Goal: Task Accomplishment & Management: Use online tool/utility

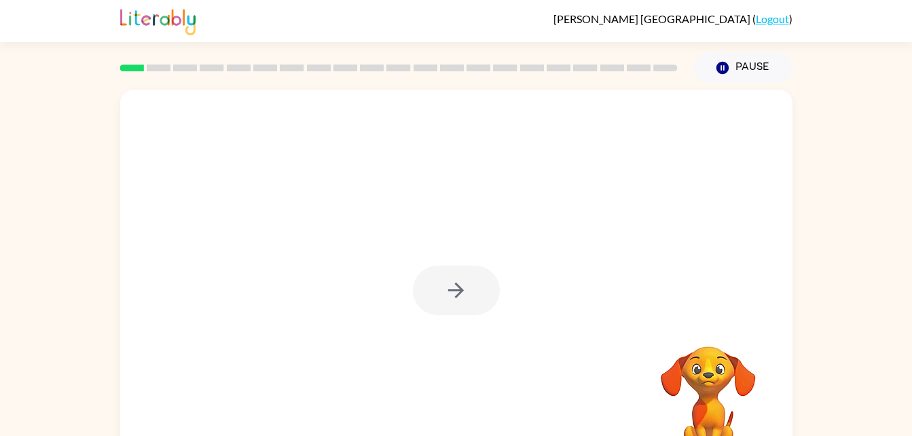
click at [449, 281] on div at bounding box center [456, 291] width 87 height 50
click at [452, 281] on icon "button" at bounding box center [456, 290] width 24 height 24
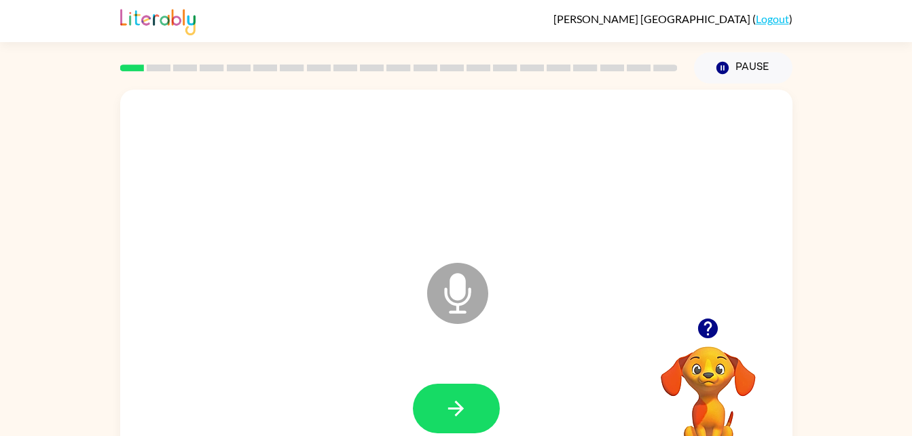
click at [727, 338] on div at bounding box center [708, 328] width 136 height 35
click at [710, 327] on icon "button" at bounding box center [708, 328] width 24 height 24
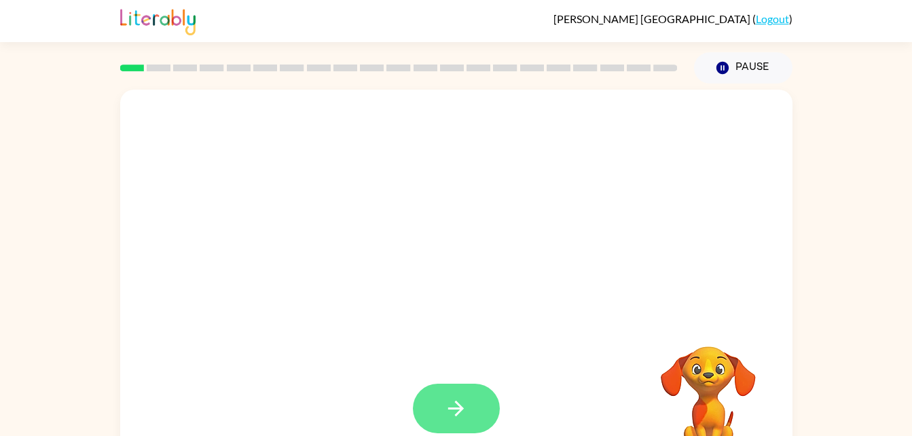
click at [458, 406] on icon "button" at bounding box center [456, 409] width 24 height 24
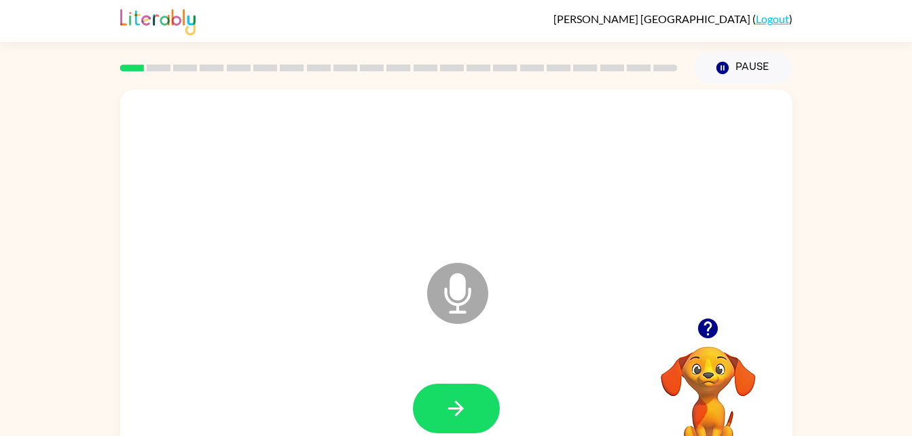
click at [705, 343] on button "button" at bounding box center [708, 328] width 35 height 35
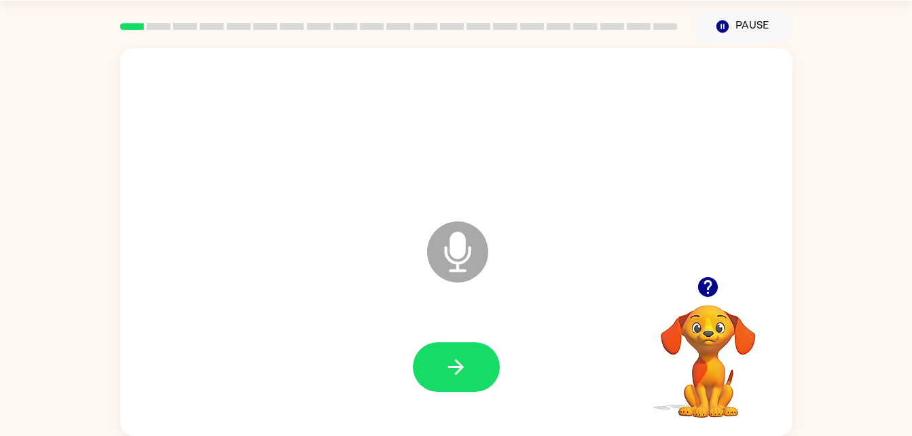
click at [458, 267] on icon "Microphone The Microphone is here when it is your turn to talk" at bounding box center [526, 269] width 204 height 102
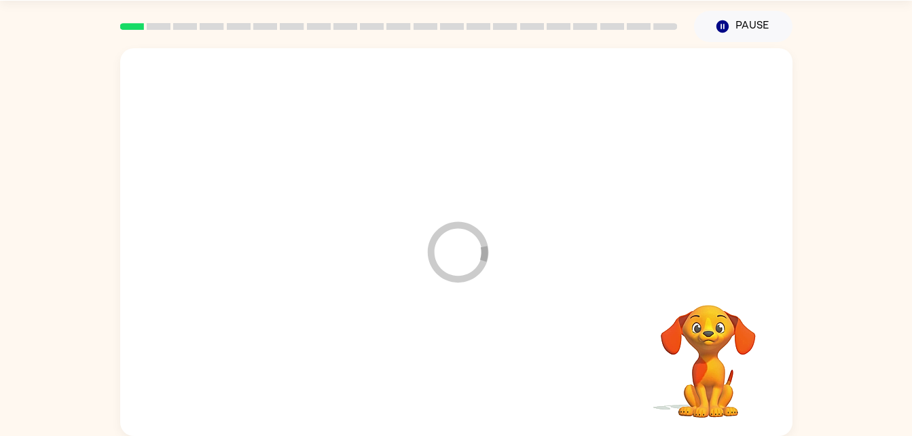
click at [458, 267] on icon "Loader Your response is being sent to our graders" at bounding box center [457, 251] width 81 height 81
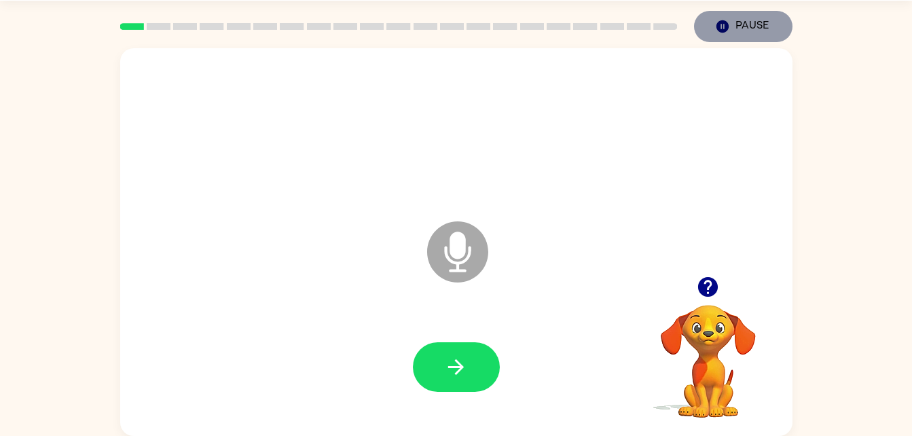
click at [717, 26] on icon "button" at bounding box center [722, 26] width 12 height 12
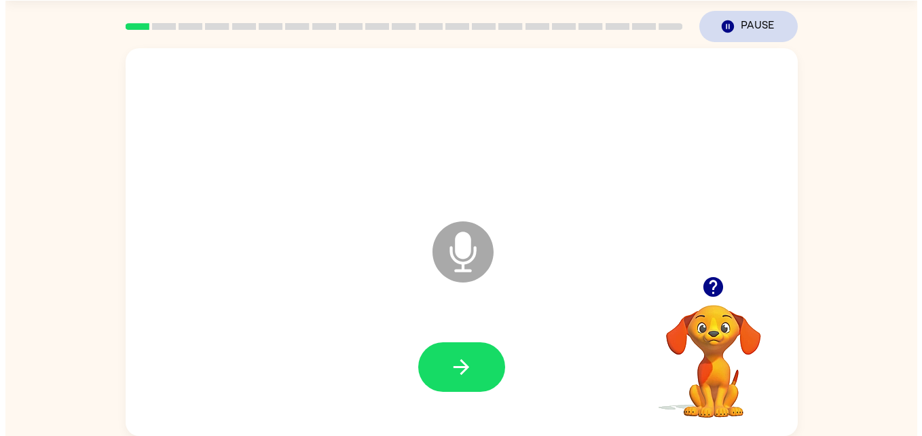
scroll to position [0, 0]
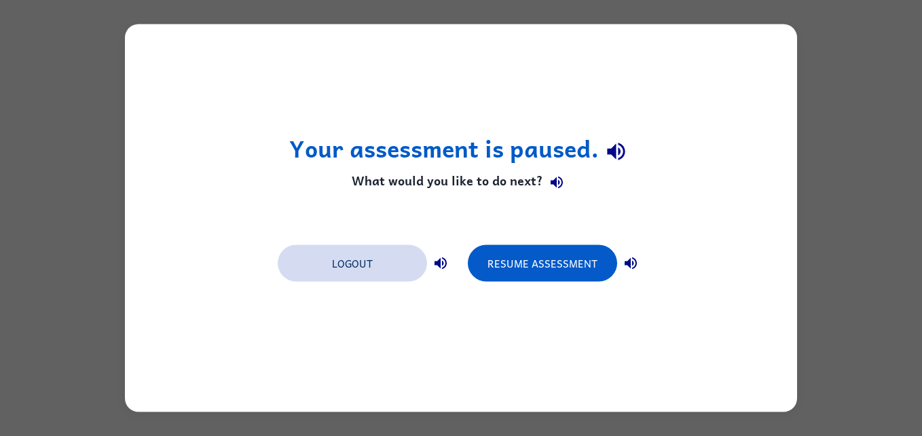
click at [361, 259] on button "Logout" at bounding box center [352, 263] width 149 height 37
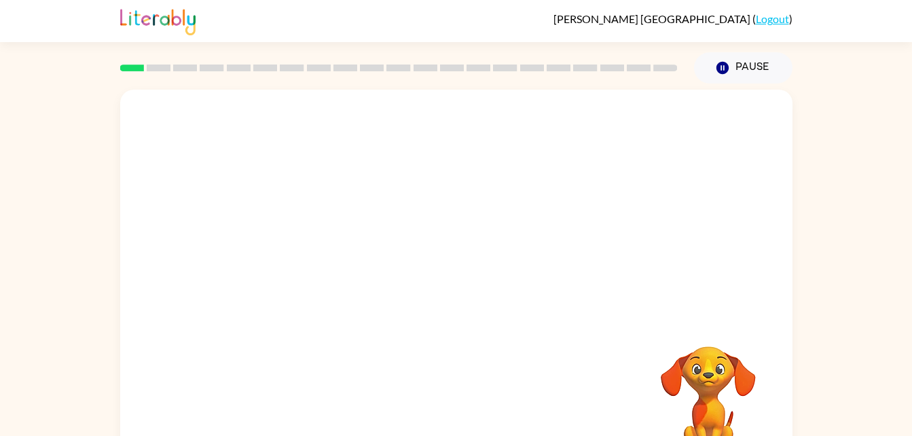
drag, startPoint x: 606, startPoint y: 312, endPoint x: 877, endPoint y: 348, distance: 274.0
click at [863, 357] on div "Your browser must support playing .mp4 files to use Literably. Please try using…" at bounding box center [456, 281] width 912 height 394
click at [437, 274] on div at bounding box center [456, 291] width 87 height 50
click at [473, 293] on div at bounding box center [456, 291] width 87 height 50
click at [467, 289] on div at bounding box center [456, 291] width 87 height 50
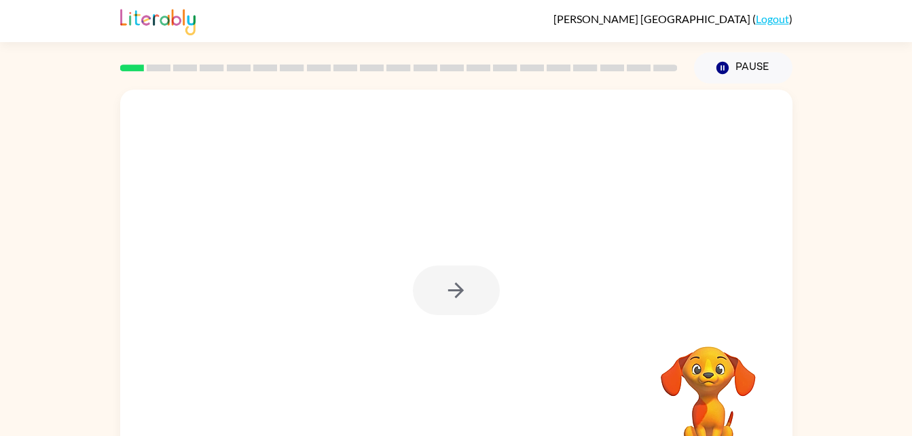
click at [467, 289] on div at bounding box center [456, 291] width 87 height 50
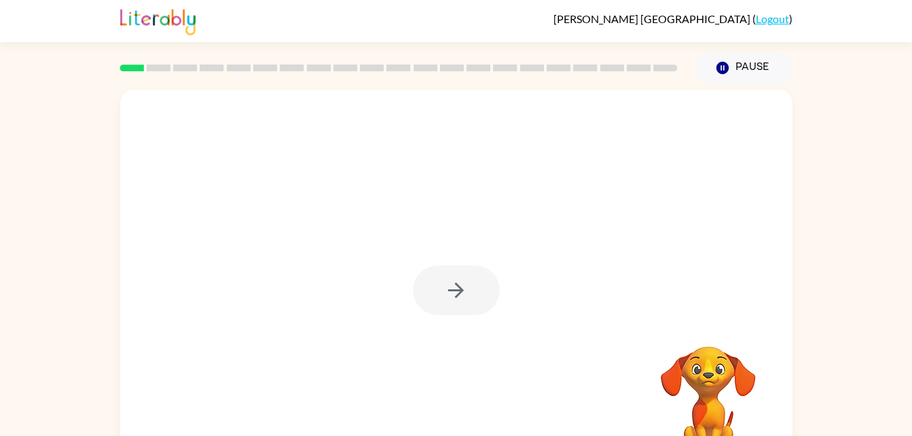
click at [467, 289] on div at bounding box center [456, 291] width 87 height 50
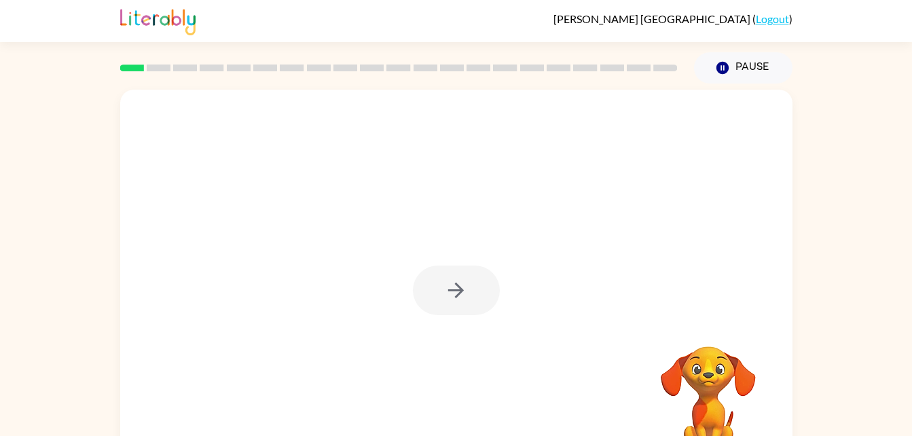
click at [467, 289] on div at bounding box center [456, 291] width 87 height 50
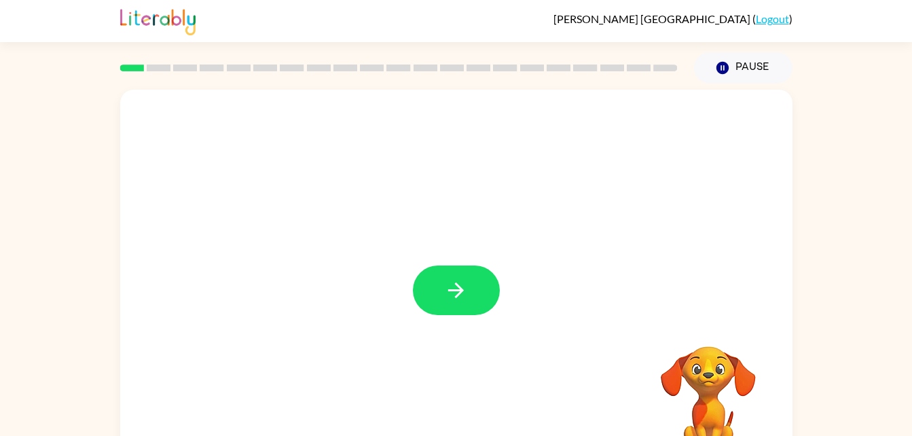
click at [467, 289] on icon "button" at bounding box center [456, 290] width 24 height 24
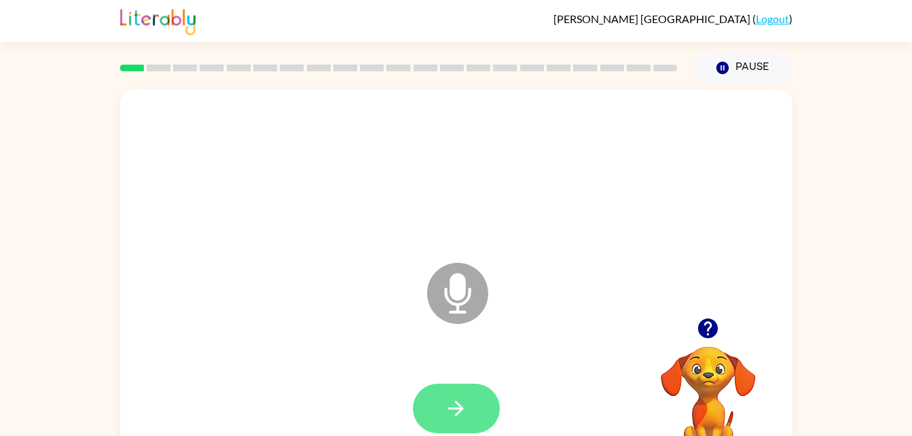
click at [443, 396] on button "button" at bounding box center [456, 409] width 87 height 50
click at [189, 61] on div at bounding box center [399, 68] width 574 height 48
click at [173, 67] on icon at bounding box center [185, 68] width 24 height 7
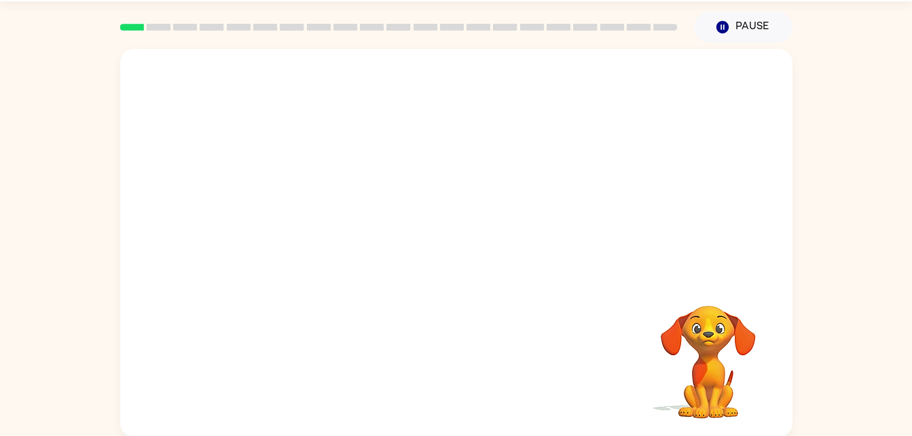
scroll to position [41, 0]
click at [500, 266] on div at bounding box center [456, 242] width 672 height 388
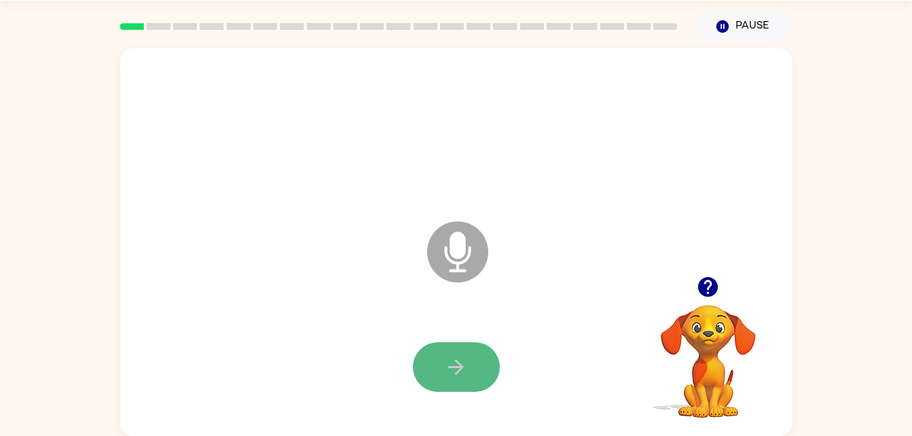
click at [462, 376] on icon "button" at bounding box center [456, 367] width 24 height 24
click at [450, 373] on icon "button" at bounding box center [456, 367] width 24 height 24
click at [452, 363] on icon "button" at bounding box center [456, 367] width 24 height 24
click at [488, 344] on div at bounding box center [456, 367] width 87 height 50
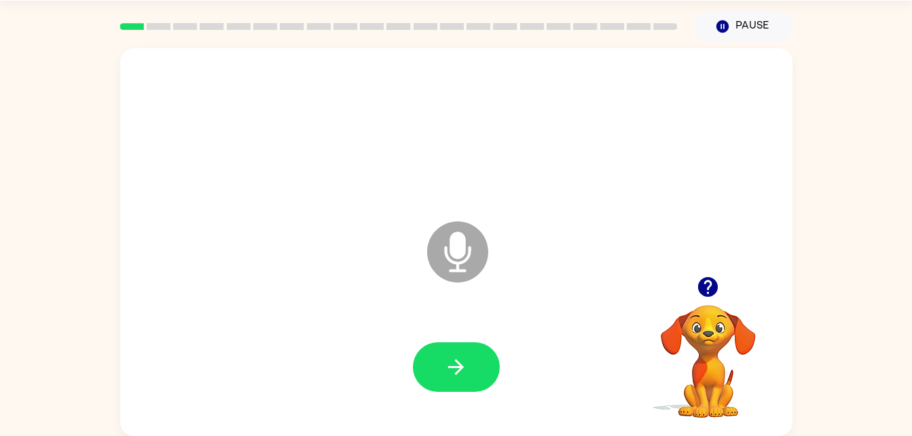
click at [444, 238] on icon at bounding box center [457, 251] width 61 height 61
click at [444, 244] on icon at bounding box center [457, 251] width 61 height 61
drag, startPoint x: 515, startPoint y: 245, endPoint x: 493, endPoint y: 249, distance: 22.8
click at [506, 248] on icon "Microphone The Microphone is here when it is your turn to talk" at bounding box center [526, 269] width 204 height 102
drag, startPoint x: 458, startPoint y: 236, endPoint x: 486, endPoint y: 267, distance: 40.9
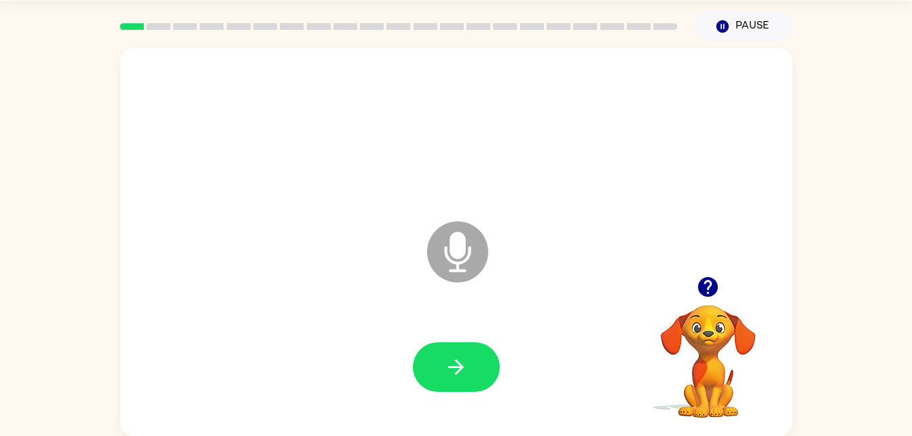
click at [486, 267] on icon "Microphone The Microphone is here when it is your turn to talk" at bounding box center [526, 269] width 204 height 102
click at [469, 256] on icon "Microphone The Microphone is here when it is your turn to talk" at bounding box center [526, 269] width 204 height 102
click at [482, 347] on button "button" at bounding box center [456, 367] width 87 height 50
drag, startPoint x: 455, startPoint y: 390, endPoint x: 433, endPoint y: 364, distance: 34.2
click at [433, 364] on button "button" at bounding box center [456, 367] width 87 height 50
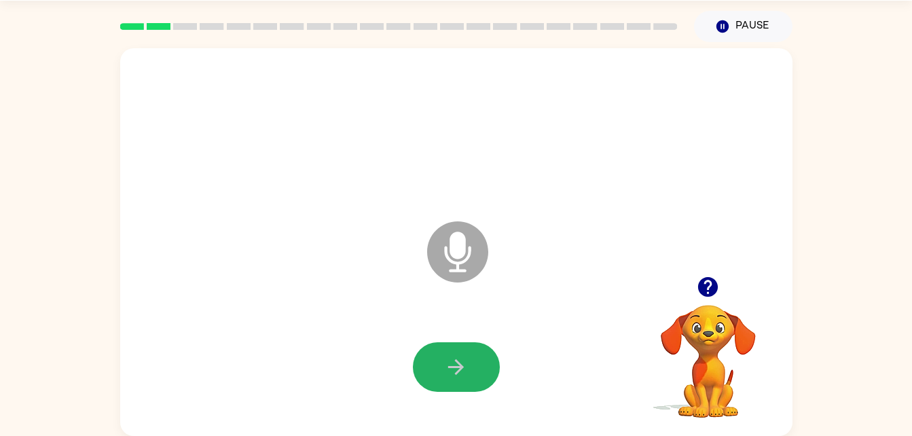
click at [435, 367] on button "button" at bounding box center [456, 367] width 87 height 50
click at [437, 337] on div at bounding box center [456, 367] width 645 height 111
click at [440, 341] on div at bounding box center [456, 367] width 645 height 111
click at [453, 365] on icon "button" at bounding box center [456, 367] width 24 height 24
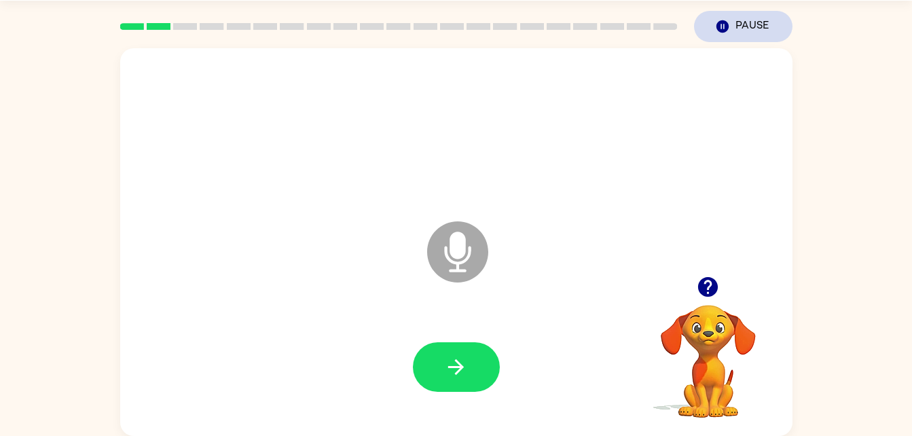
click at [750, 23] on button "Pause Pause" at bounding box center [743, 26] width 98 height 31
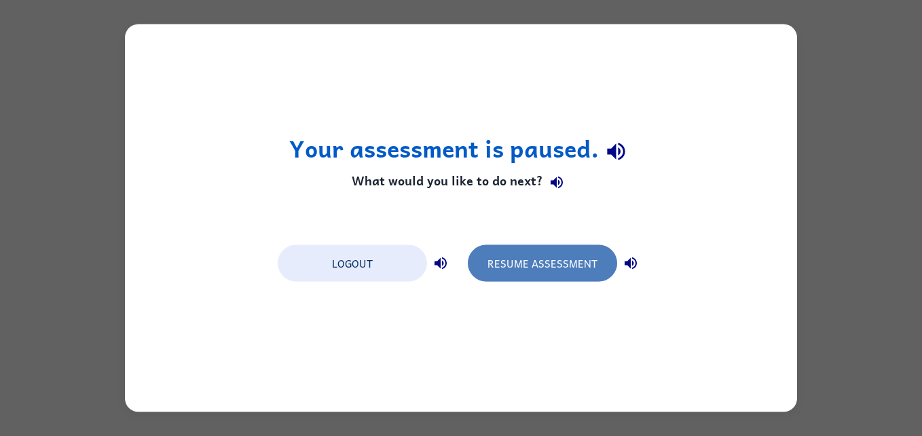
click at [569, 270] on button "Resume Assessment" at bounding box center [542, 263] width 149 height 37
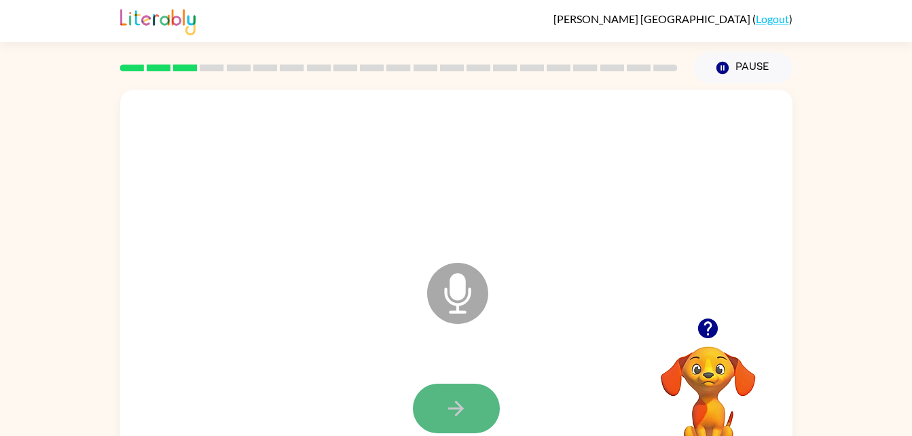
click at [461, 408] on icon "button" at bounding box center [456, 409] width 16 height 16
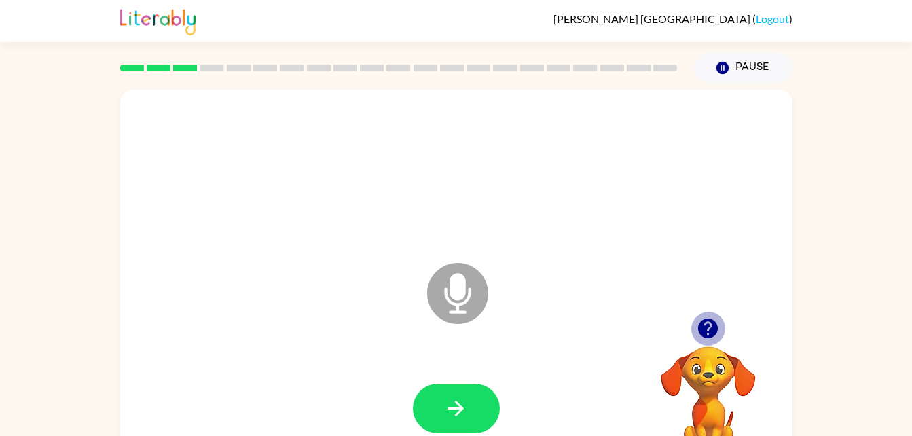
click at [706, 326] on icon "button" at bounding box center [708, 329] width 20 height 20
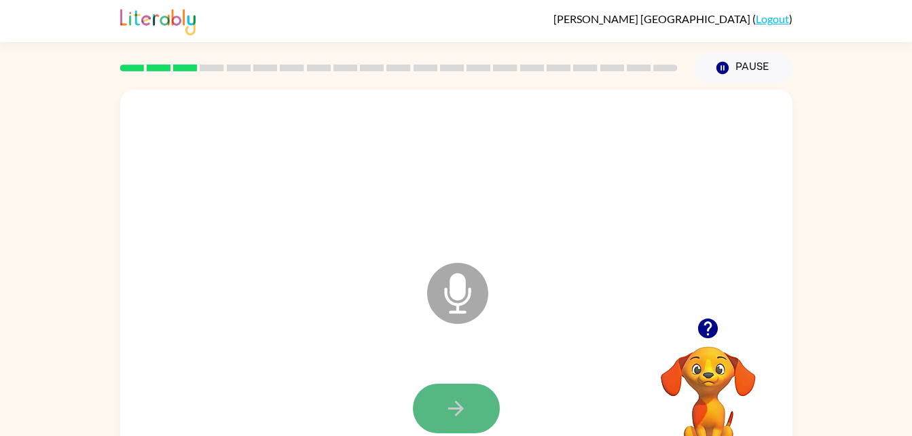
click at [443, 406] on button "button" at bounding box center [456, 409] width 87 height 50
click at [448, 405] on icon "button" at bounding box center [456, 409] width 24 height 24
click at [469, 399] on button "button" at bounding box center [456, 409] width 87 height 50
click at [479, 401] on button "button" at bounding box center [456, 409] width 87 height 50
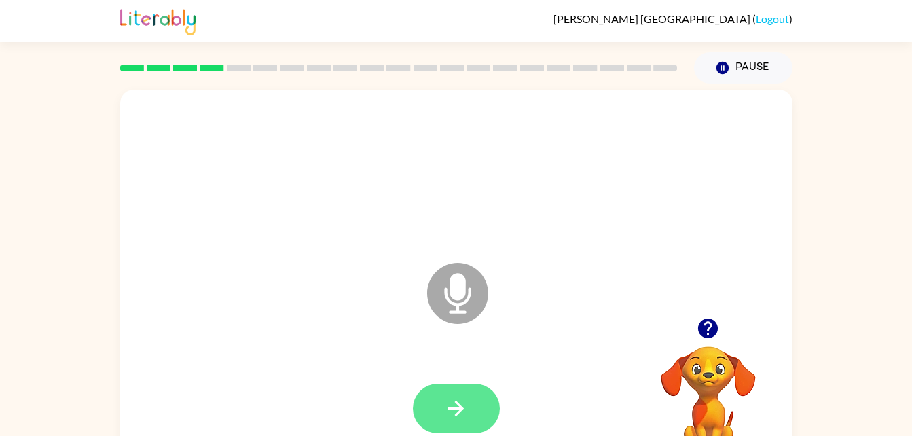
click at [470, 405] on button "button" at bounding box center [456, 409] width 87 height 50
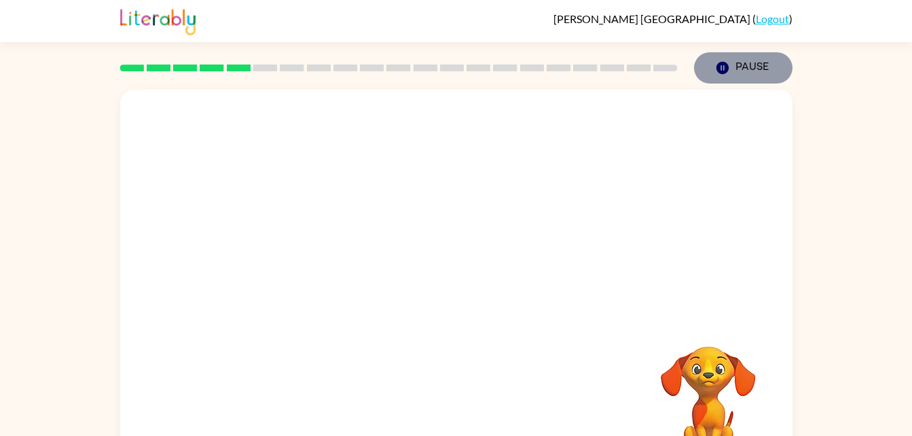
click at [742, 69] on button "Pause Pause" at bounding box center [743, 67] width 98 height 31
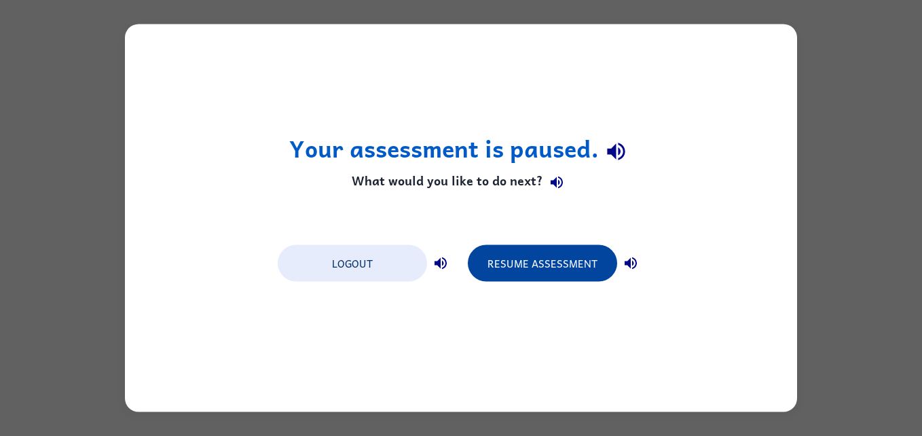
click at [578, 247] on button "Resume Assessment" at bounding box center [542, 263] width 149 height 37
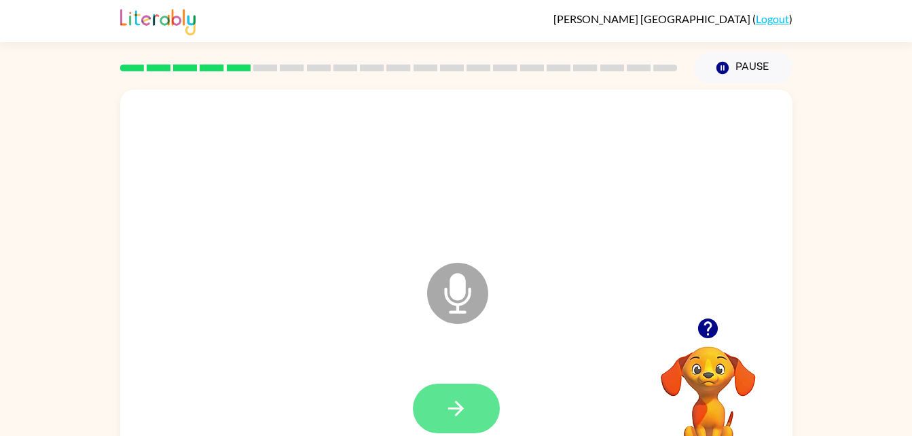
click at [467, 418] on icon "button" at bounding box center [456, 409] width 24 height 24
click at [473, 399] on button "button" at bounding box center [456, 409] width 87 height 50
drag, startPoint x: 473, startPoint y: 399, endPoint x: 446, endPoint y: 407, distance: 29.0
click at [446, 407] on icon "button" at bounding box center [456, 409] width 24 height 24
click at [449, 397] on icon "button" at bounding box center [456, 409] width 24 height 24
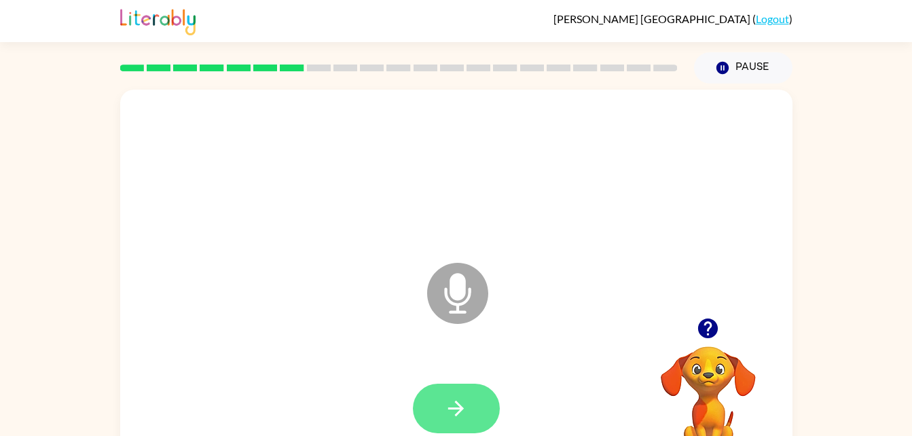
click at [453, 387] on button "button" at bounding box center [456, 409] width 87 height 50
click at [452, 386] on button "button" at bounding box center [456, 409] width 87 height 50
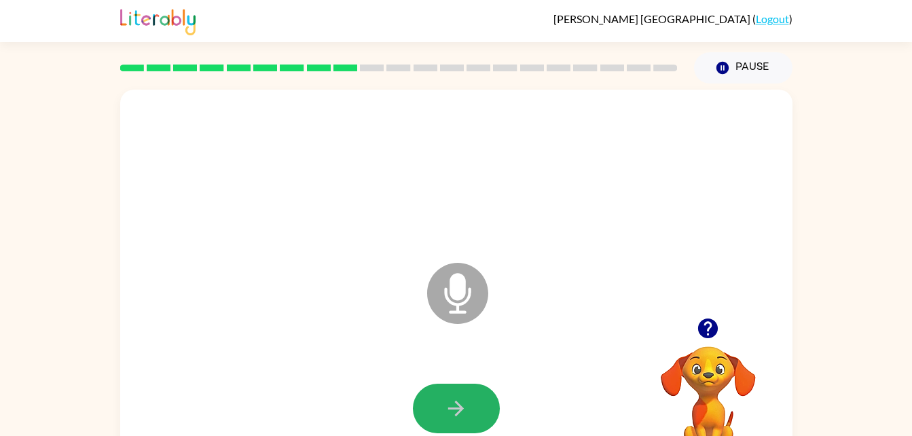
click at [452, 386] on button "button" at bounding box center [456, 409] width 87 height 50
click at [458, 387] on button "button" at bounding box center [456, 409] width 87 height 50
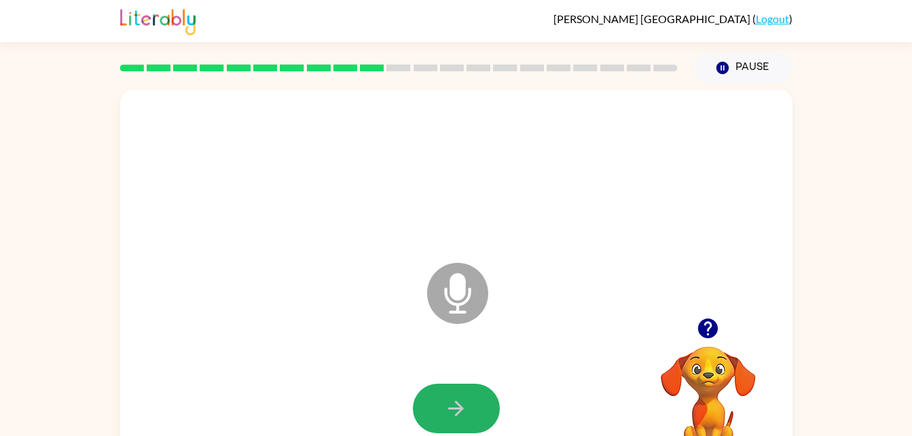
click at [458, 387] on button "button" at bounding box center [456, 409] width 87 height 50
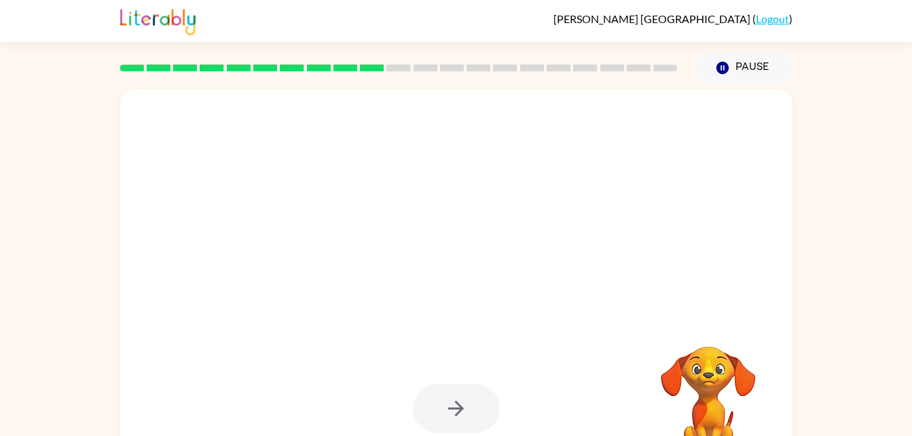
click at [458, 401] on div at bounding box center [456, 409] width 87 height 50
click at [454, 414] on div at bounding box center [456, 409] width 87 height 50
click at [737, 70] on button "Pause Pause" at bounding box center [743, 67] width 98 height 31
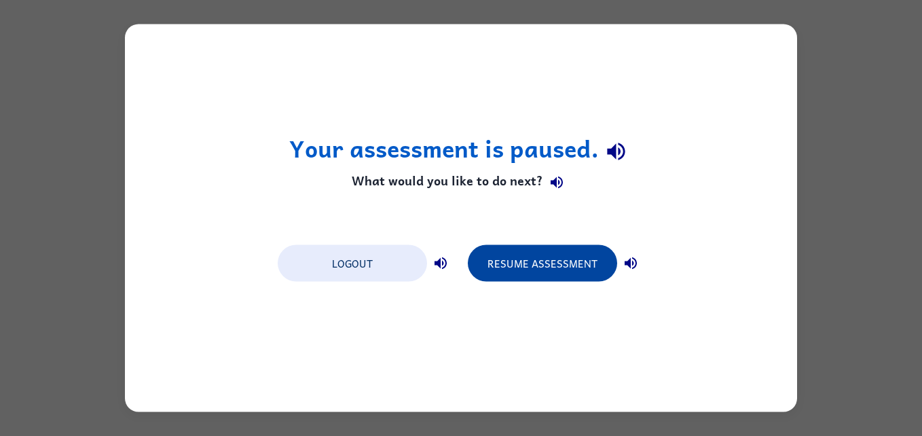
click at [526, 261] on button "Resume Assessment" at bounding box center [542, 263] width 149 height 37
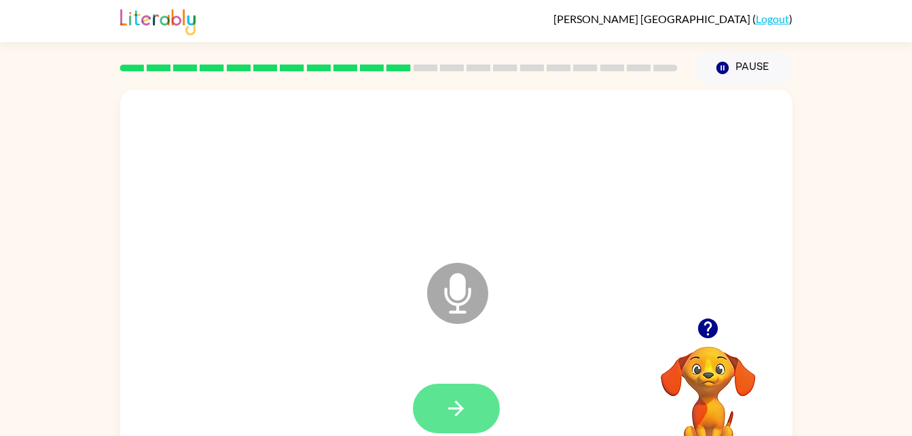
click at [461, 410] on icon "button" at bounding box center [456, 409] width 16 height 16
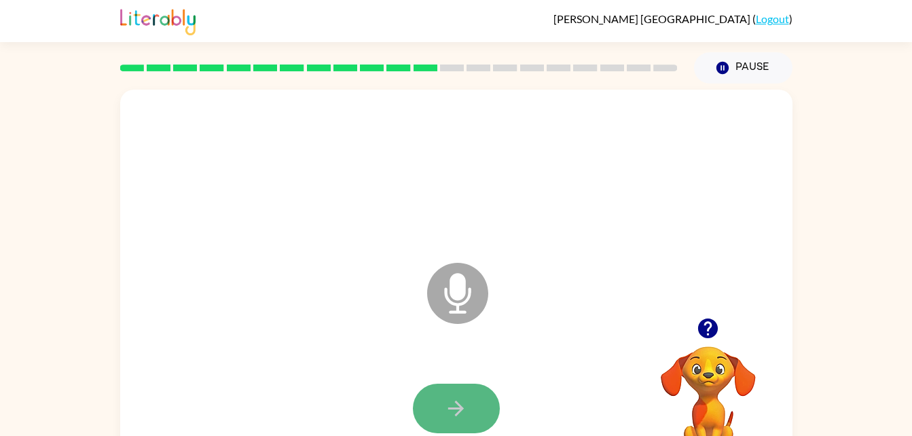
click at [461, 410] on icon "button" at bounding box center [456, 409] width 16 height 16
click at [461, 410] on div at bounding box center [456, 408] width 645 height 111
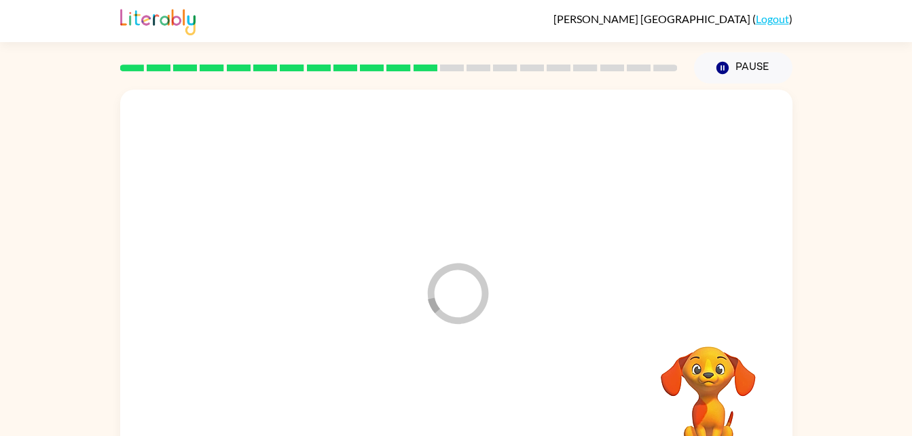
click at [461, 410] on div at bounding box center [456, 408] width 645 height 111
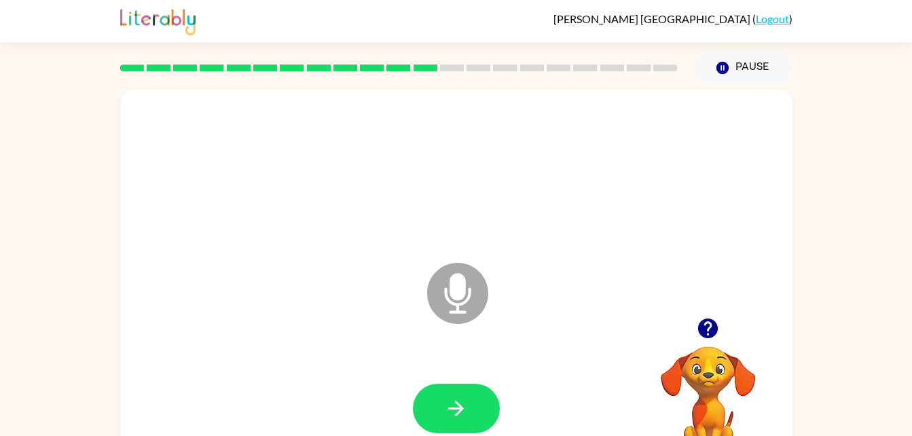
click at [461, 410] on icon "button" at bounding box center [456, 409] width 16 height 16
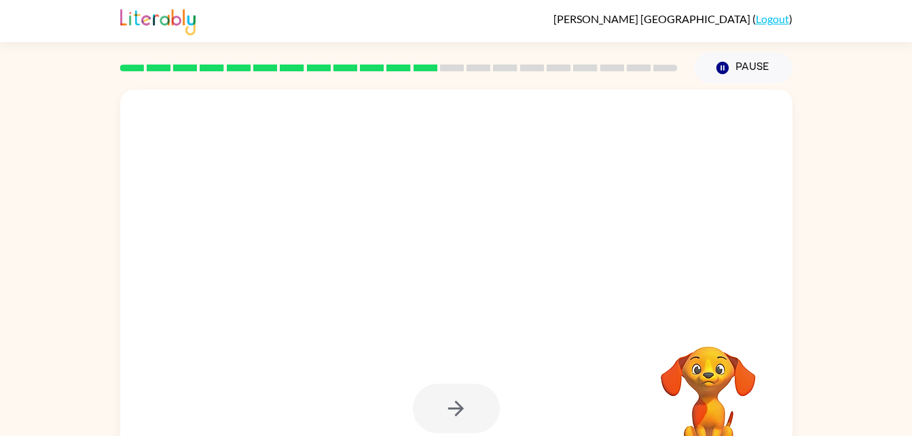
drag, startPoint x: 461, startPoint y: 410, endPoint x: 164, endPoint y: 386, distance: 297.7
click at [164, 386] on div at bounding box center [456, 408] width 645 height 111
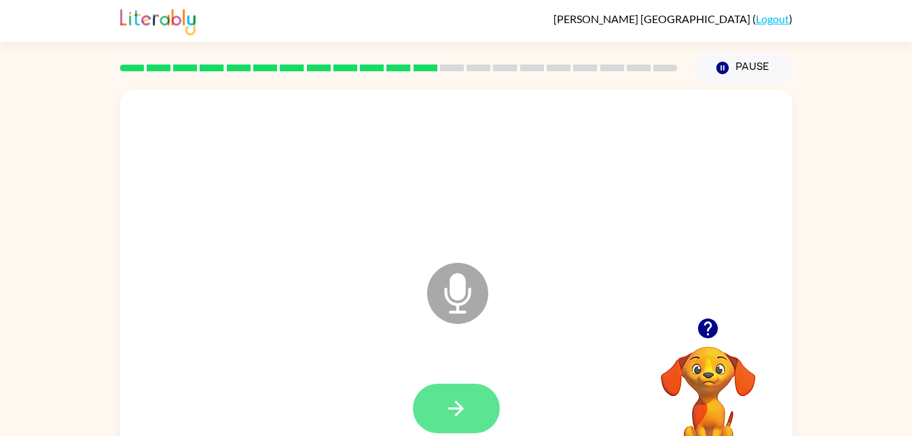
click at [472, 419] on button "button" at bounding box center [456, 409] width 87 height 50
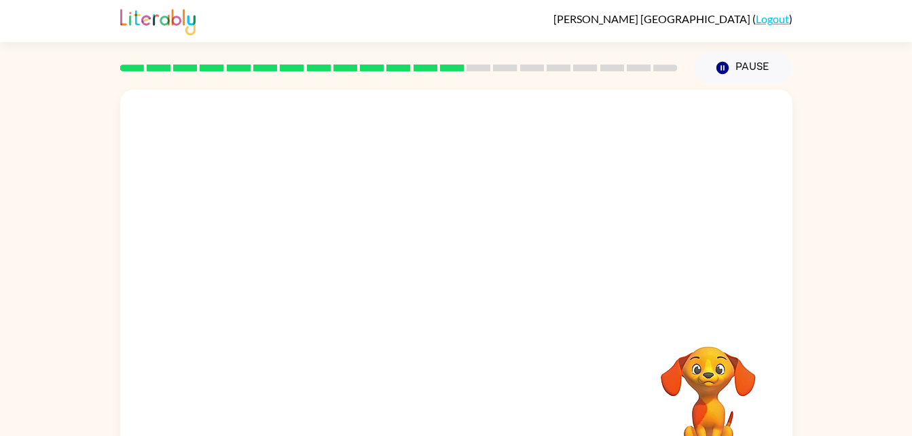
drag, startPoint x: 472, startPoint y: 419, endPoint x: 369, endPoint y: 329, distance: 136.7
click at [369, 329] on div at bounding box center [456, 284] width 672 height 388
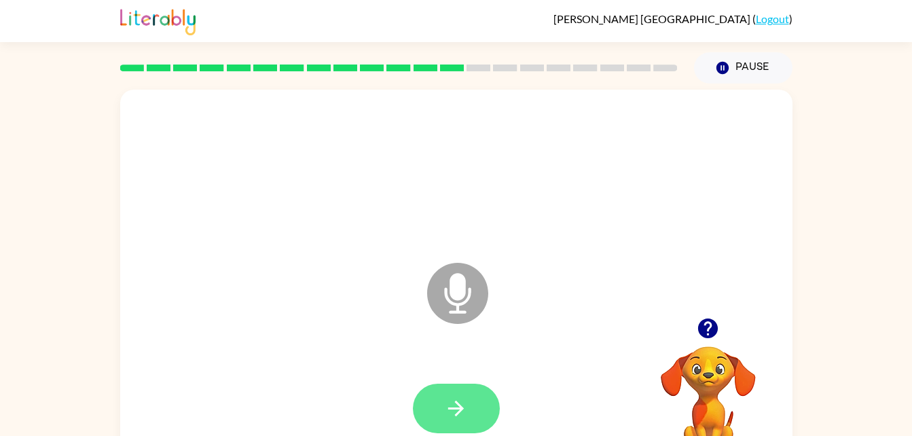
click at [478, 413] on button "button" at bounding box center [456, 409] width 87 height 50
drag, startPoint x: 478, startPoint y: 413, endPoint x: 404, endPoint y: 269, distance: 161.9
click at [404, 269] on div "Microphone The Microphone is here when it is your turn to talk" at bounding box center [424, 259] width 580 height 49
click at [483, 401] on button "button" at bounding box center [456, 409] width 87 height 50
drag, startPoint x: 483, startPoint y: 401, endPoint x: 467, endPoint y: 374, distance: 31.9
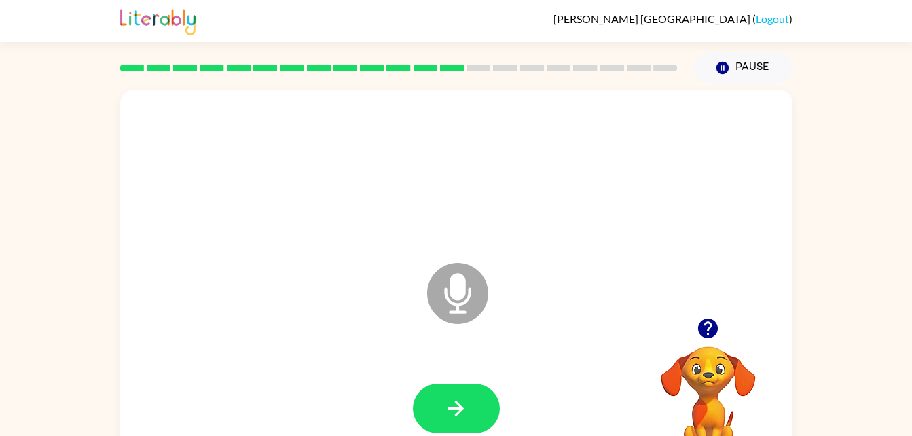
click at [467, 374] on div at bounding box center [456, 408] width 645 height 111
click at [285, 286] on div "Microphone The Microphone is here when it is your turn to talk" at bounding box center [456, 284] width 672 height 388
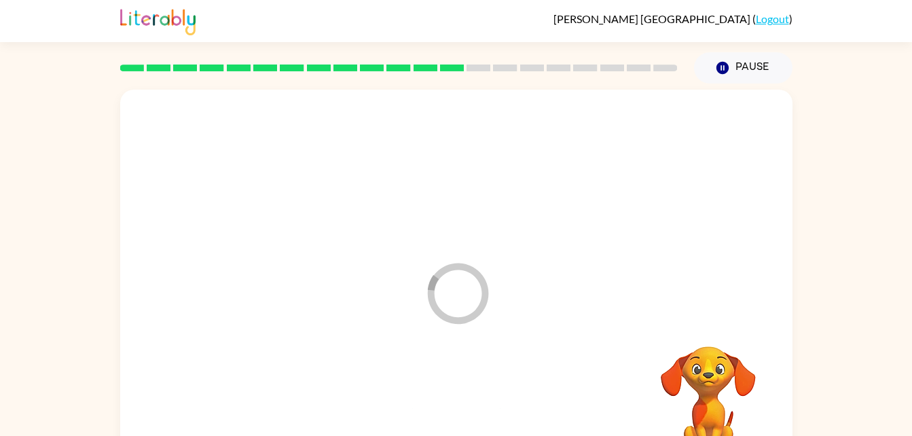
click at [439, 403] on div at bounding box center [456, 408] width 645 height 111
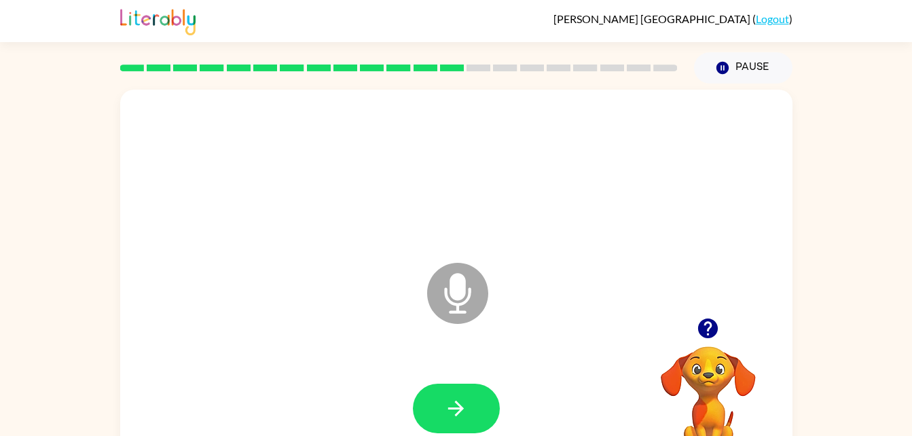
click at [439, 403] on button "button" at bounding box center [456, 409] width 87 height 50
drag, startPoint x: 439, startPoint y: 403, endPoint x: 96, endPoint y: 429, distance: 344.6
click at [96, 429] on div "Microphone The Microphone is here when it is your turn to talk Your browser mus…" at bounding box center [456, 281] width 912 height 394
click at [435, 389] on button "button" at bounding box center [456, 409] width 87 height 50
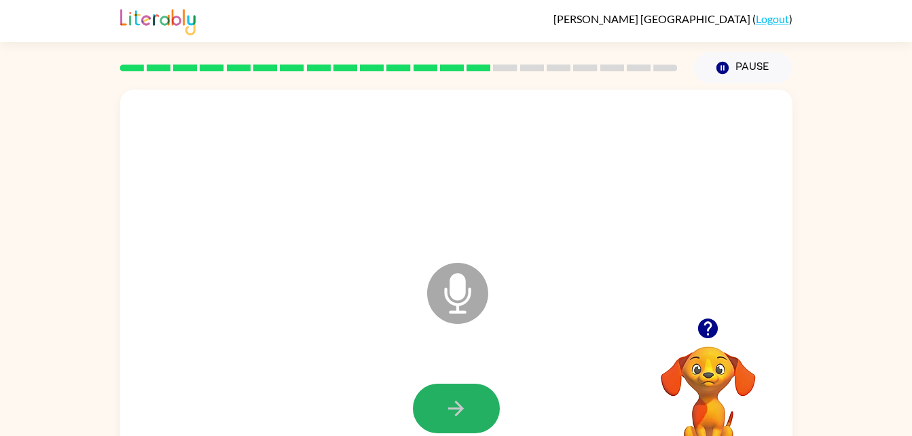
click at [435, 389] on button "button" at bounding box center [456, 409] width 87 height 50
click at [446, 397] on icon "button" at bounding box center [456, 409] width 24 height 24
click at [440, 399] on button "button" at bounding box center [456, 409] width 87 height 50
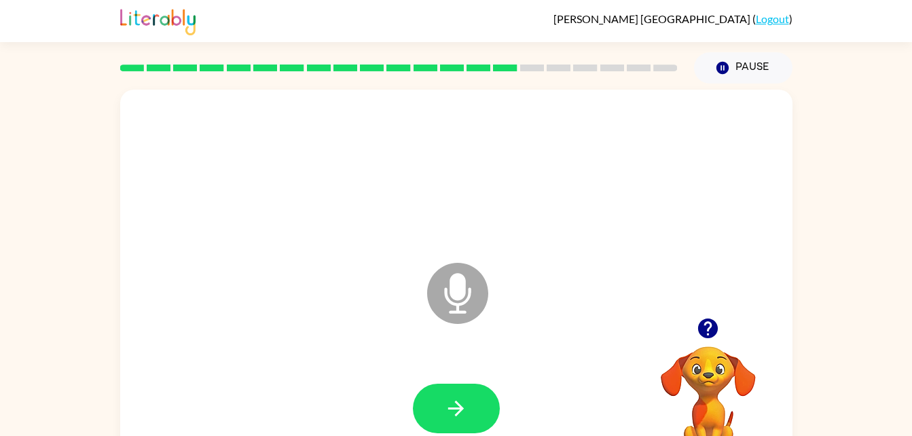
click at [440, 399] on button "button" at bounding box center [456, 409] width 87 height 50
click at [440, 400] on button "button" at bounding box center [456, 409] width 87 height 50
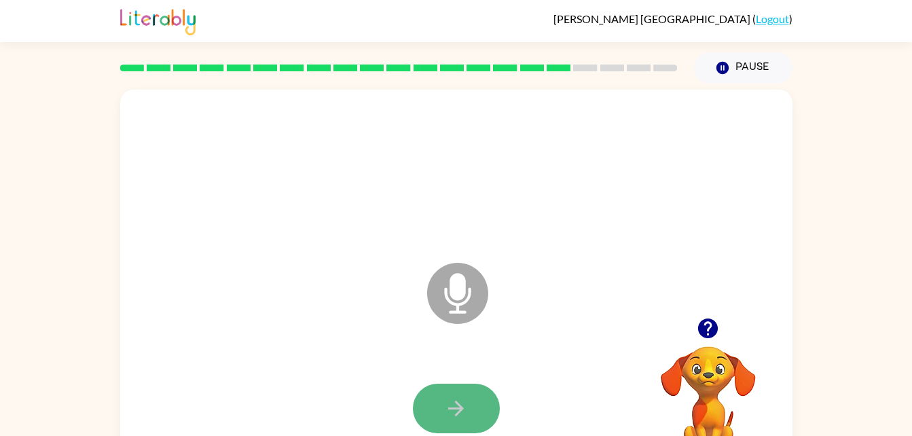
click at [460, 413] on icon "button" at bounding box center [456, 409] width 24 height 24
click at [465, 404] on icon "button" at bounding box center [456, 409] width 24 height 24
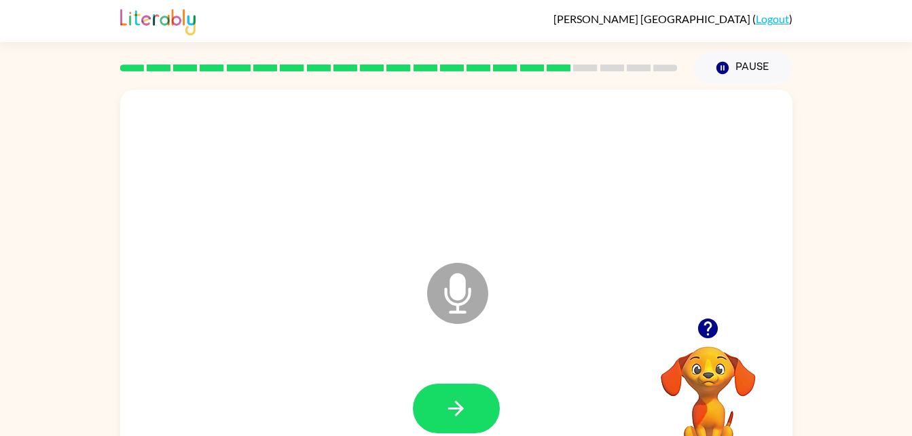
click at [465, 404] on icon "button" at bounding box center [456, 409] width 24 height 24
click at [462, 405] on icon "button" at bounding box center [456, 409] width 24 height 24
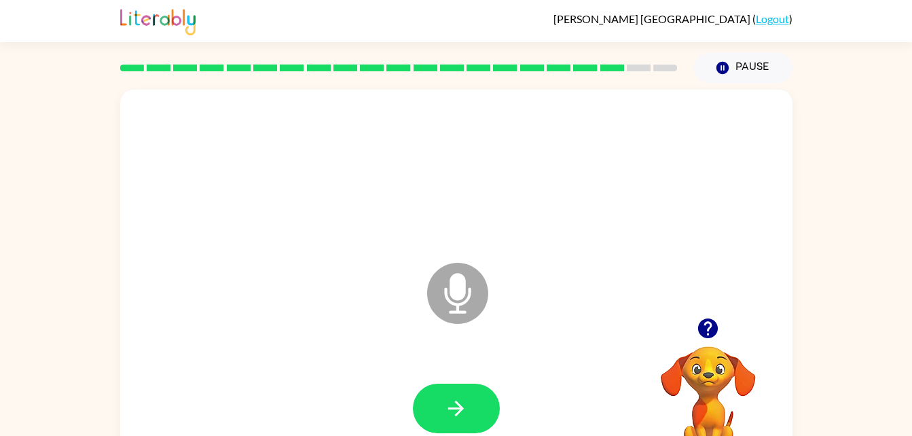
click at [462, 405] on icon "button" at bounding box center [456, 409] width 24 height 24
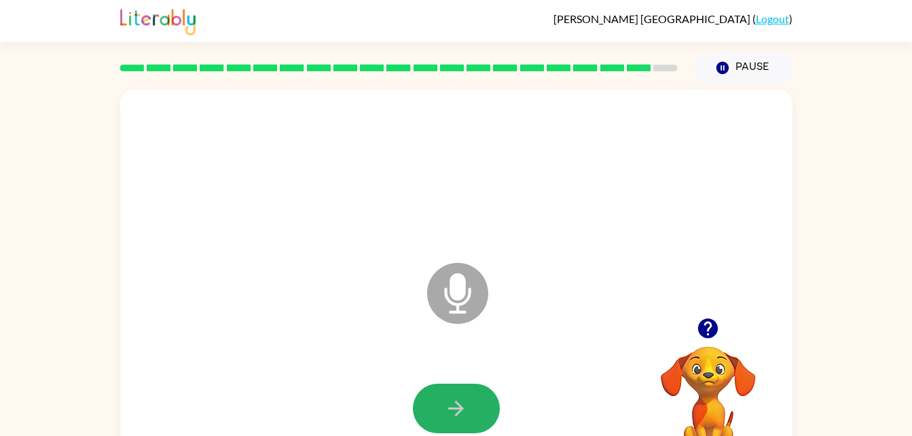
click at [462, 405] on icon "button" at bounding box center [456, 409] width 24 height 24
